Goal: Task Accomplishment & Management: Use online tool/utility

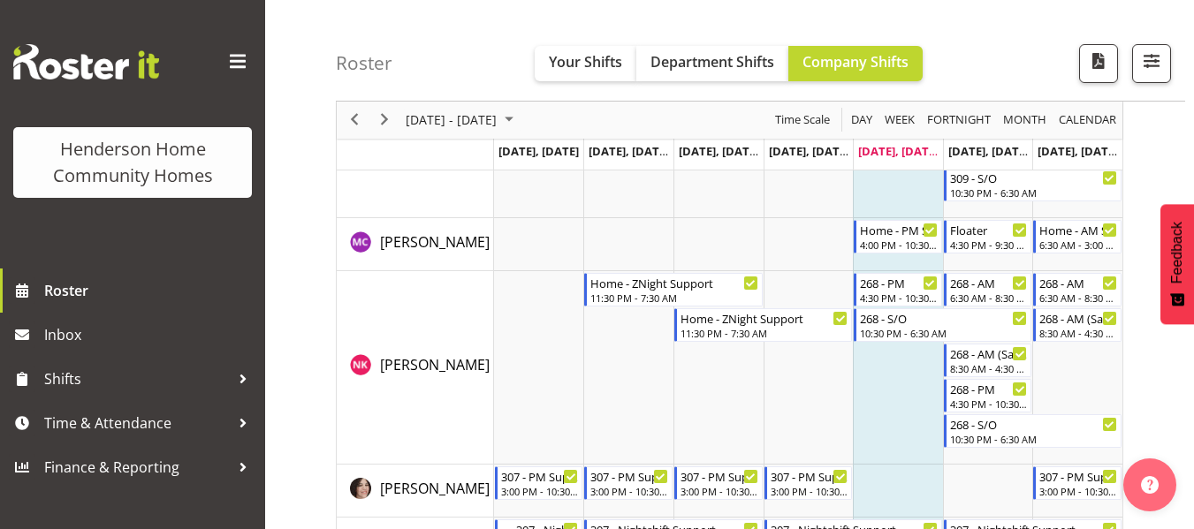
scroll to position [2317, 0]
click at [892, 390] on td "Timeline Week of September 19, 2025" at bounding box center [898, 367] width 90 height 194
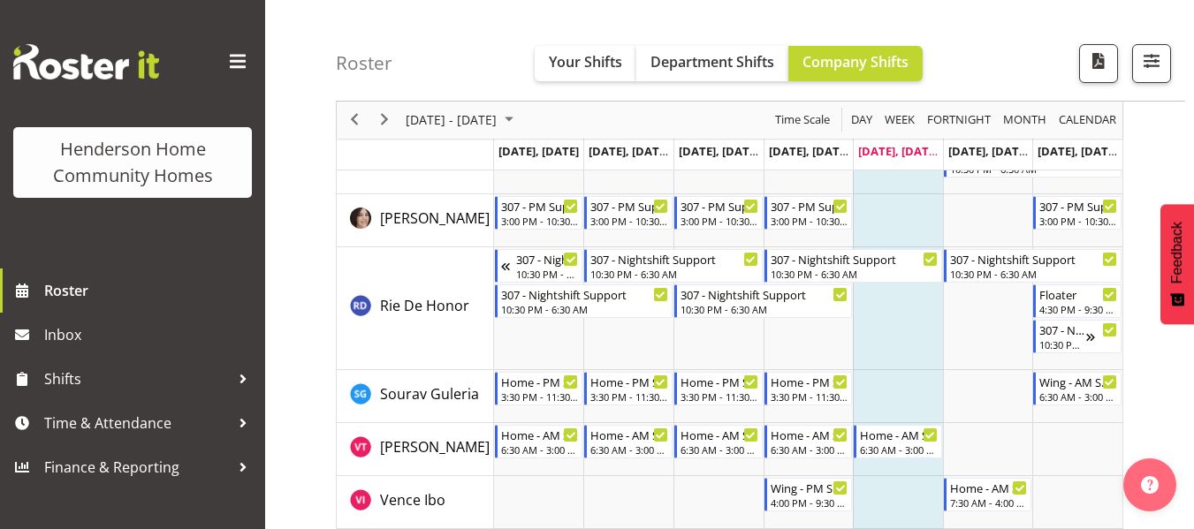
scroll to position [2653, 0]
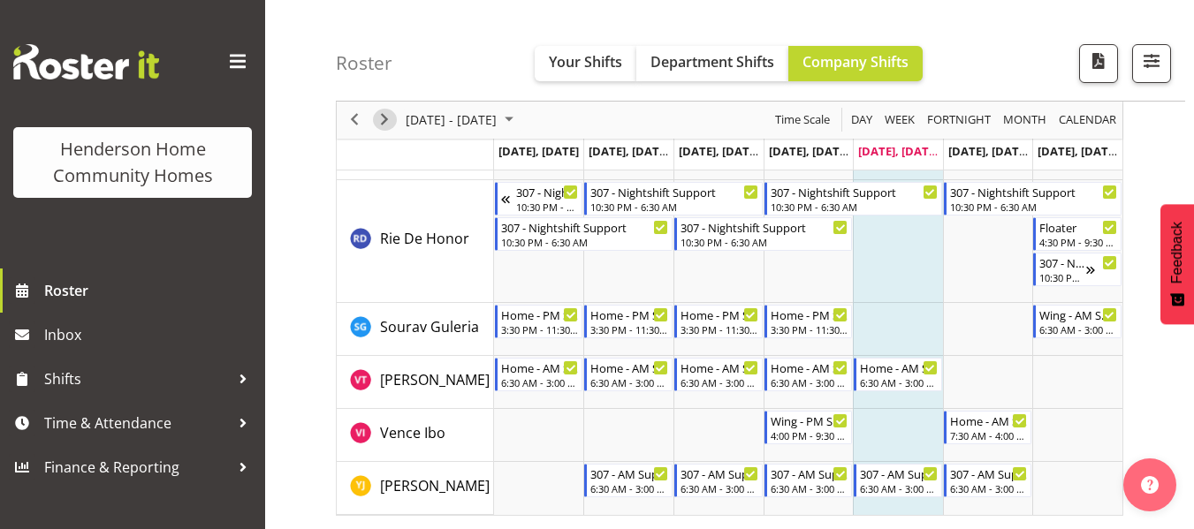
click at [387, 119] on span "Next" at bounding box center [384, 121] width 21 height 22
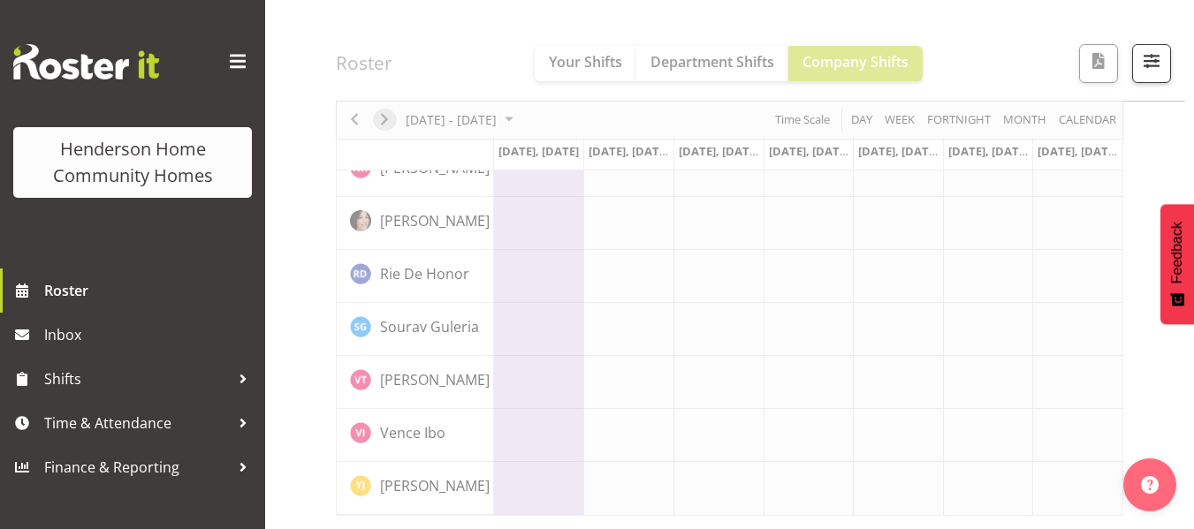
scroll to position [1430, 0]
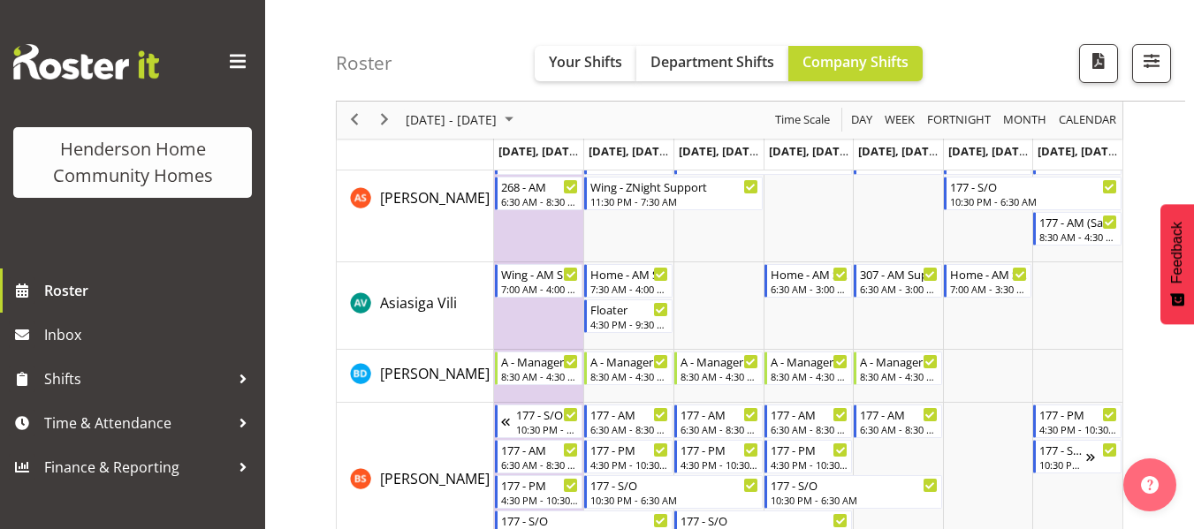
scroll to position [110, 0]
click at [602, 411] on div "177 - AM" at bounding box center [629, 413] width 79 height 18
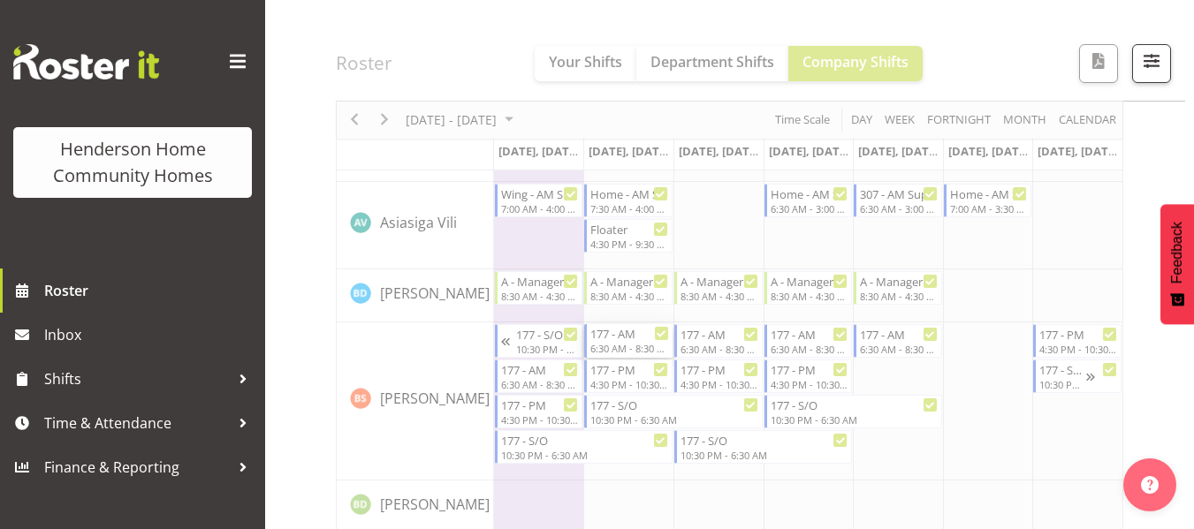
scroll to position [191, 0]
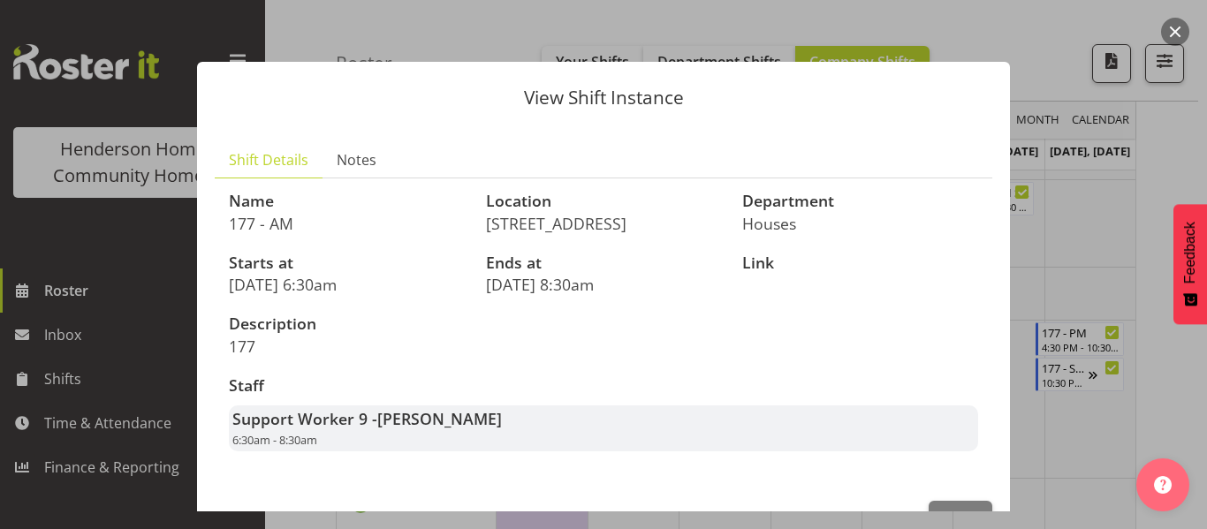
click at [1176, 141] on div at bounding box center [603, 264] width 1207 height 529
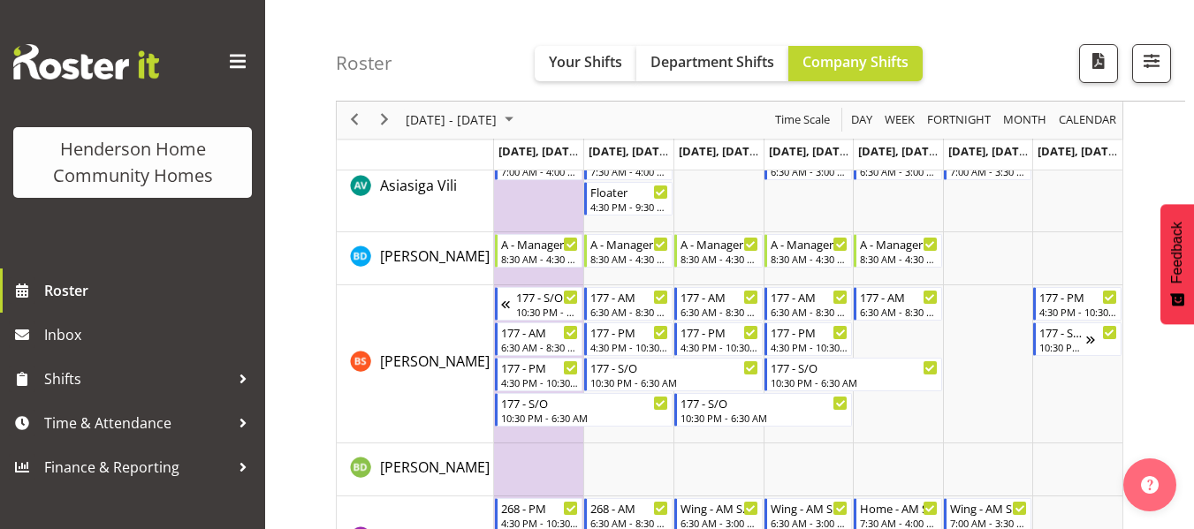
scroll to position [0, 0]
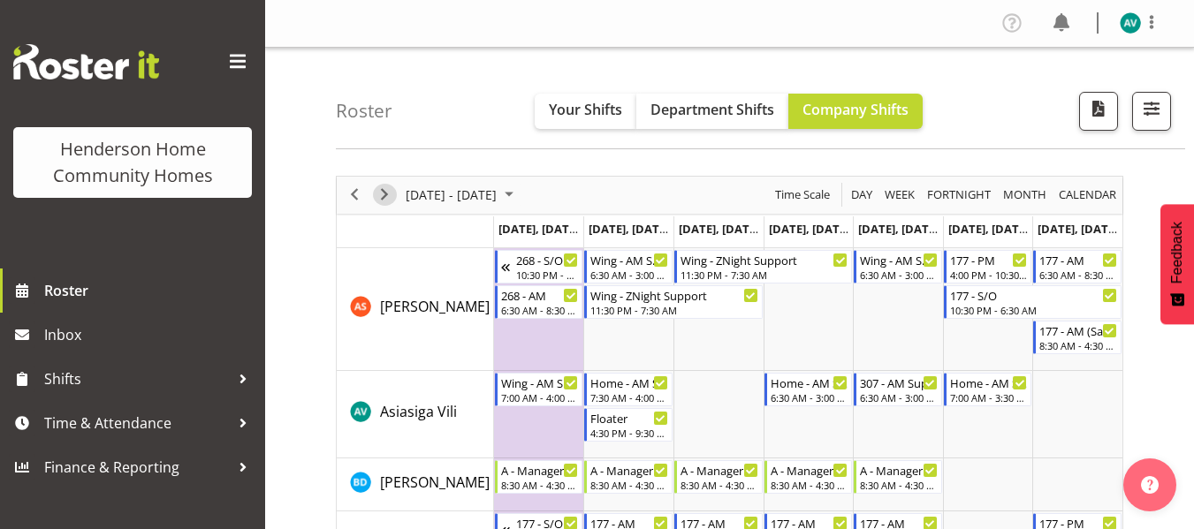
click at [384, 198] on span "Next" at bounding box center [384, 195] width 21 height 22
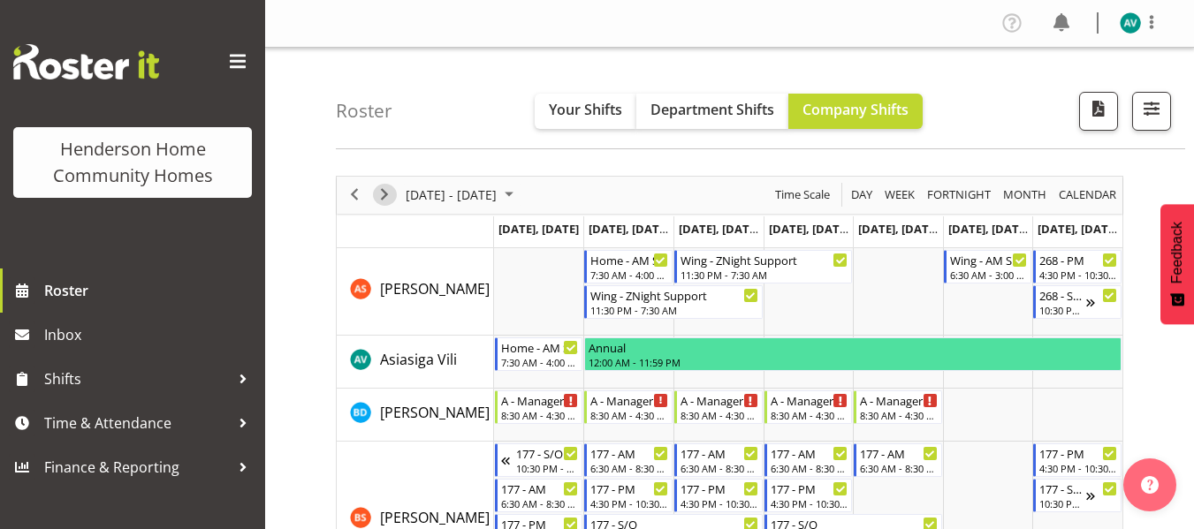
click at [389, 194] on span "Next" at bounding box center [384, 195] width 21 height 22
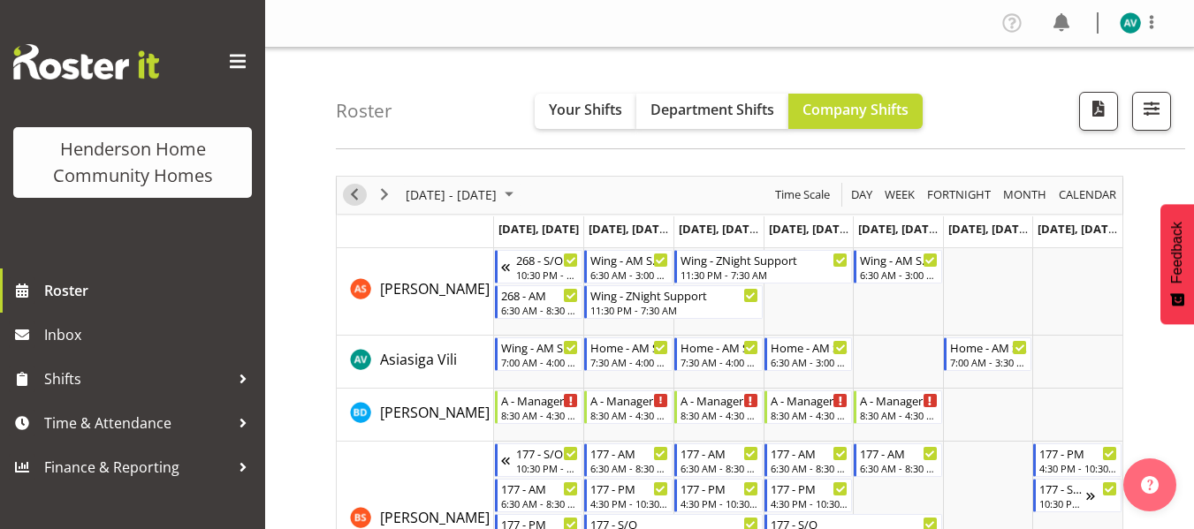
click at [357, 197] on span "Previous" at bounding box center [354, 195] width 21 height 22
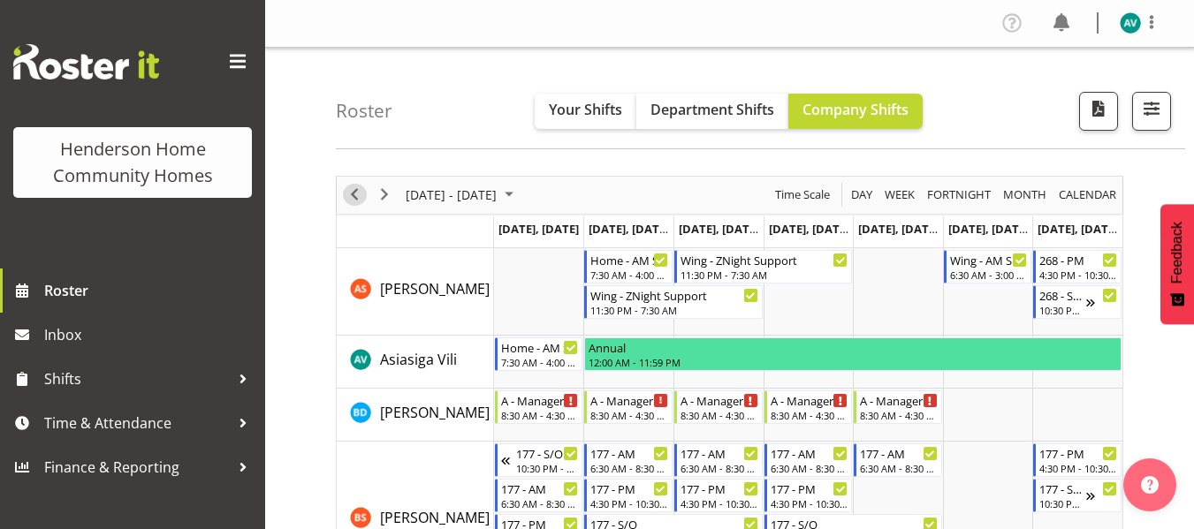
click at [350, 197] on span "Previous" at bounding box center [354, 195] width 21 height 22
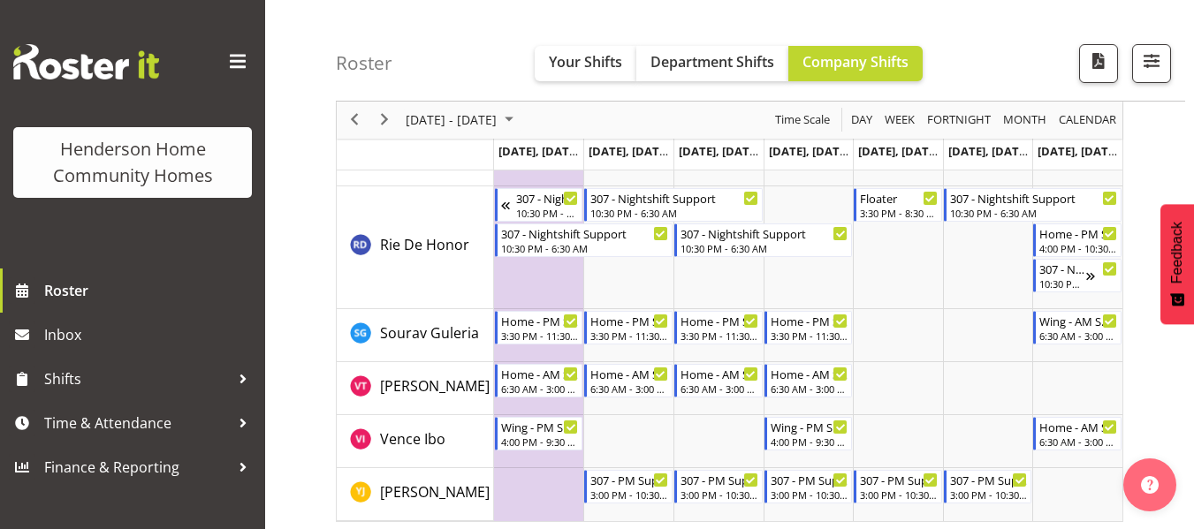
scroll to position [2513, 0]
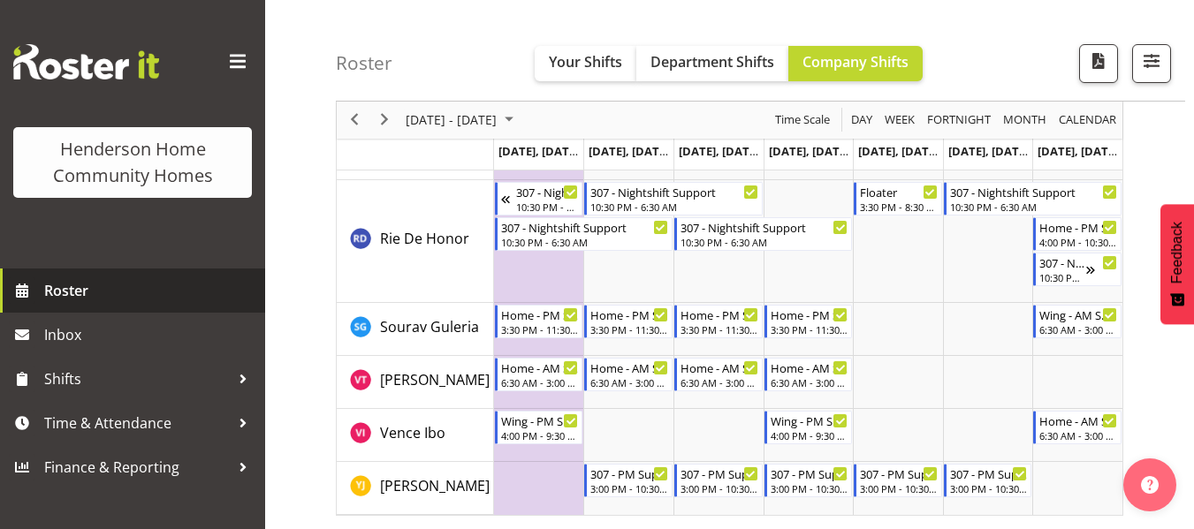
click at [96, 289] on span "Roster" at bounding box center [150, 291] width 212 height 27
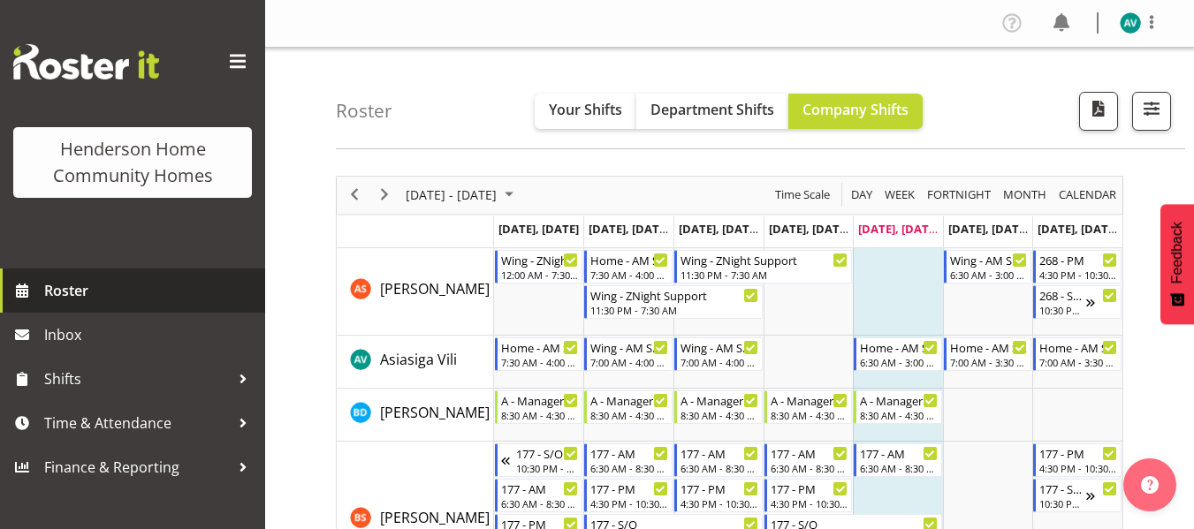
click at [135, 296] on span "Roster" at bounding box center [150, 291] width 212 height 27
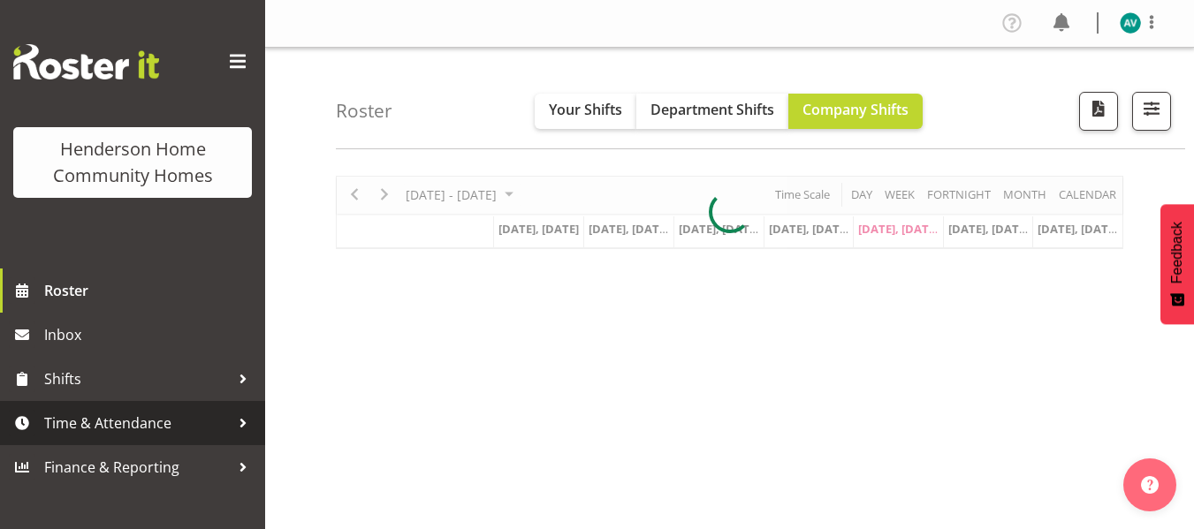
click at [156, 409] on link "Time & Attendance" at bounding box center [132, 423] width 265 height 44
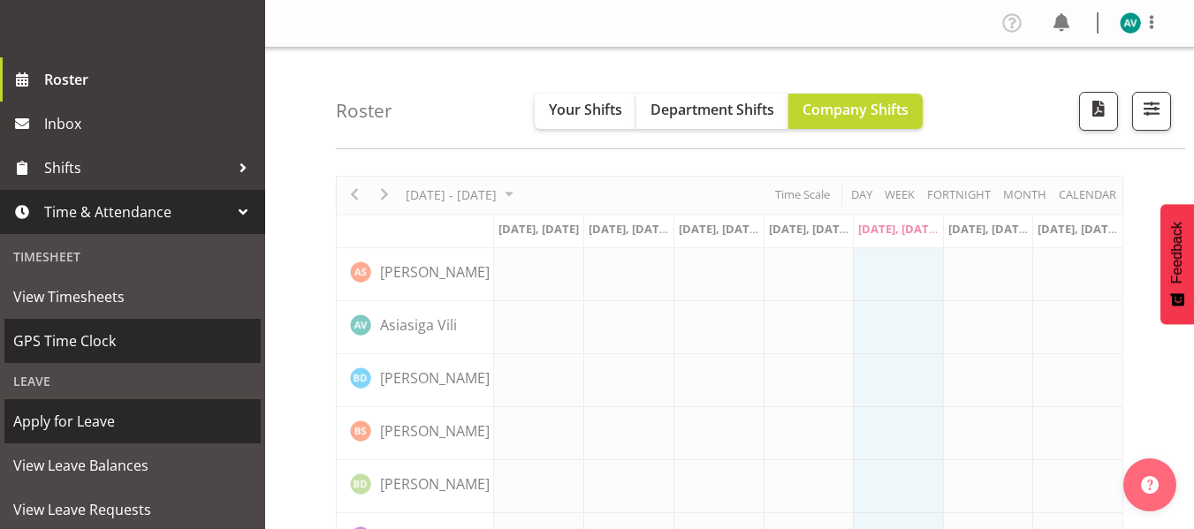
scroll to position [221, 0]
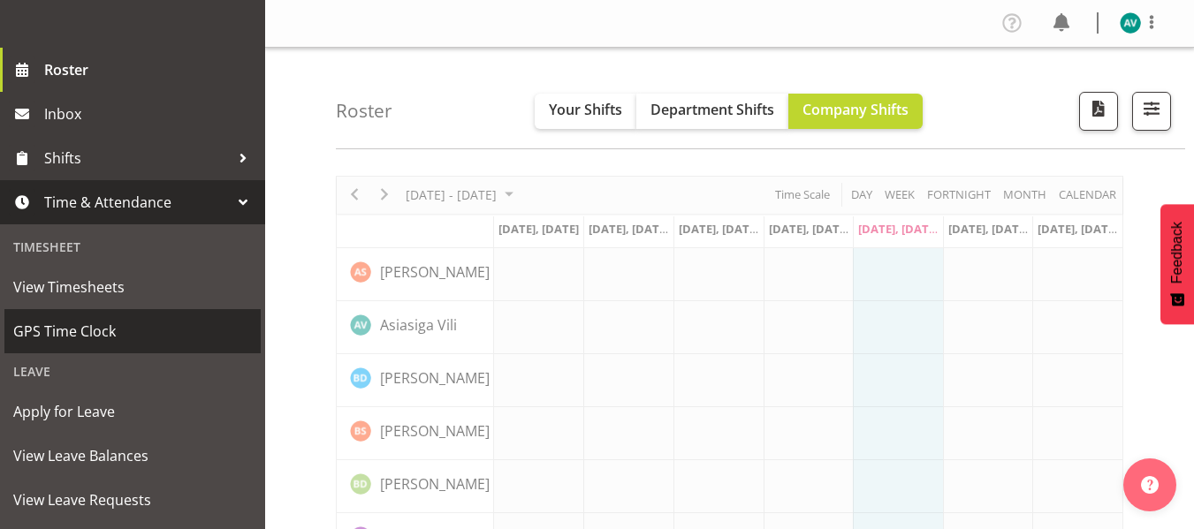
click at [106, 324] on span "GPS Time Clock" at bounding box center [132, 331] width 239 height 27
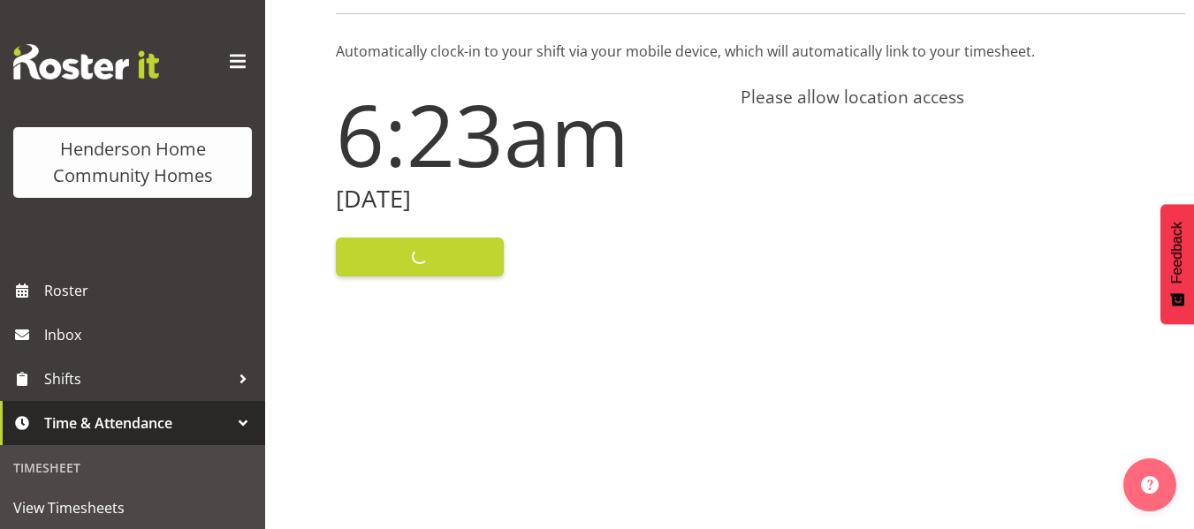
scroll to position [117, 0]
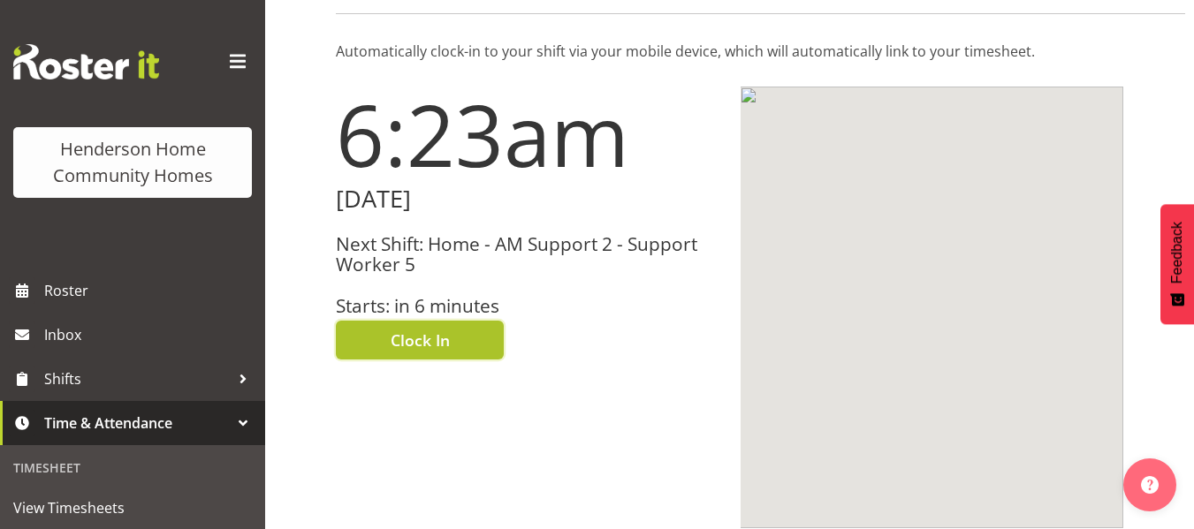
click at [422, 348] on span "Clock In" at bounding box center [420, 340] width 59 height 23
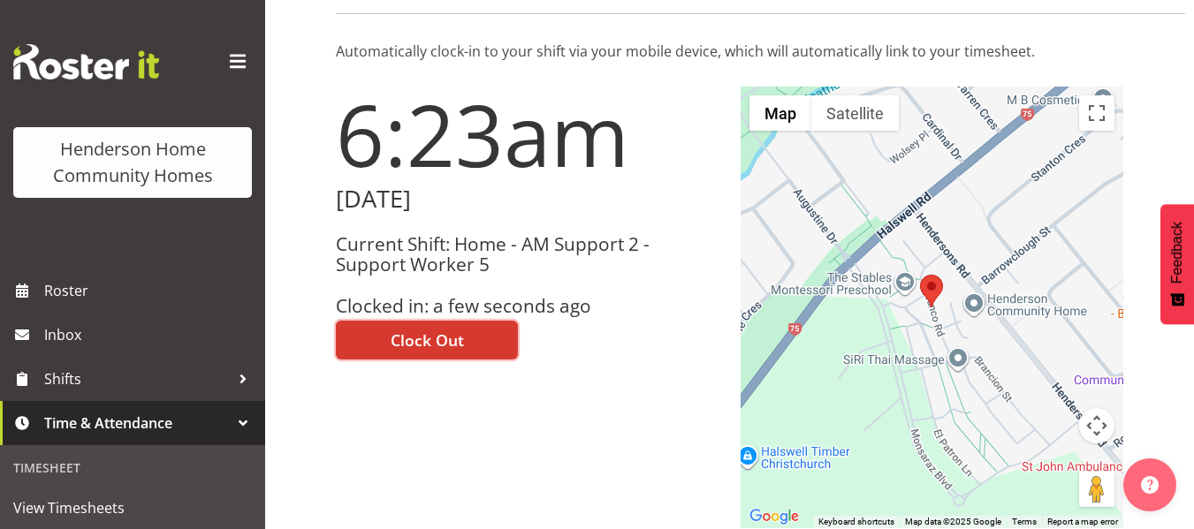
scroll to position [0, 0]
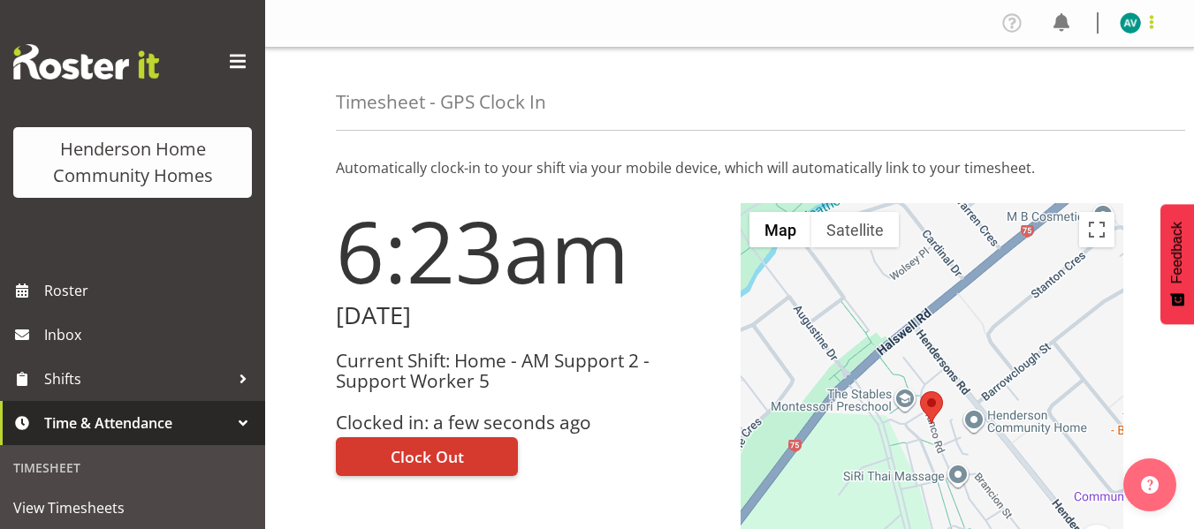
click at [1145, 27] on span at bounding box center [1151, 21] width 21 height 21
click at [1034, 91] on link "Log Out" at bounding box center [1078, 93] width 170 height 32
